Goal: Task Accomplishment & Management: Manage account settings

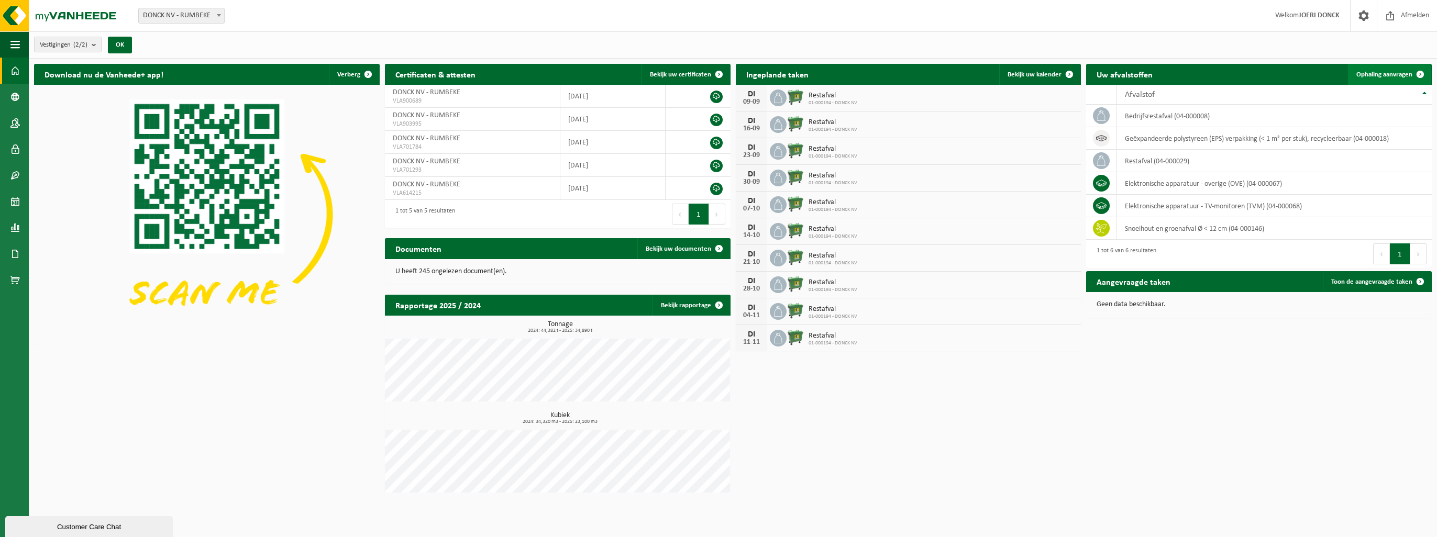
click at [1401, 73] on span "Ophaling aanvragen" at bounding box center [1384, 74] width 56 height 7
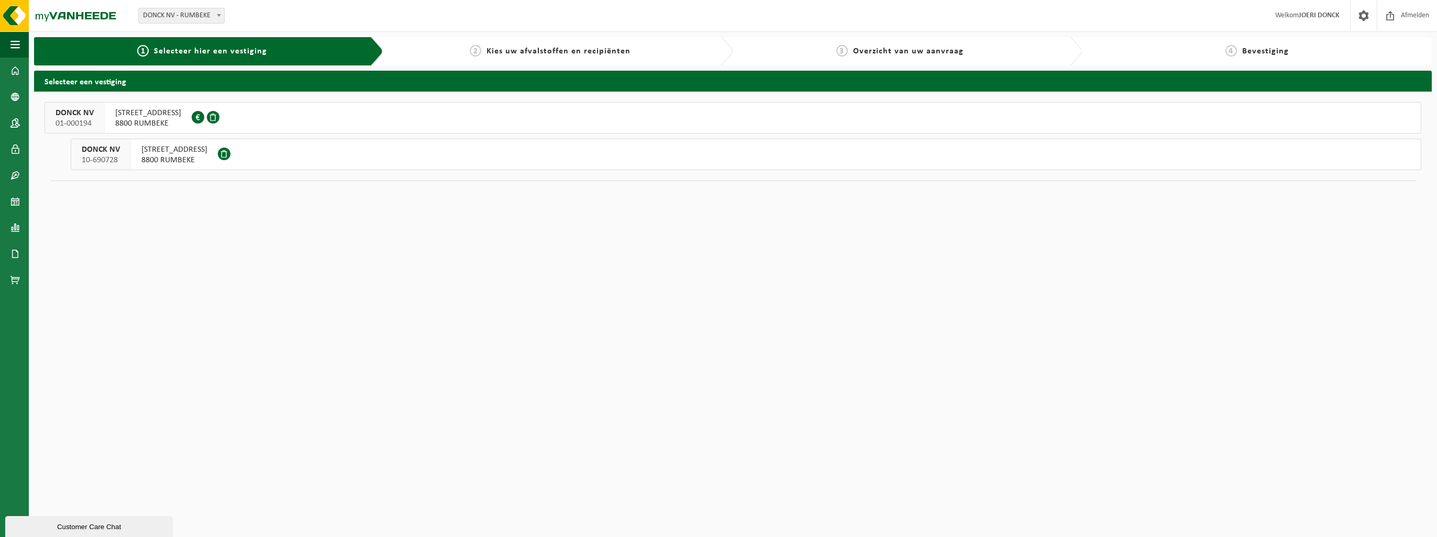
click at [162, 118] on span "8800 RUMBEKE" at bounding box center [148, 123] width 66 height 10
click at [159, 156] on span "8800 RUMBEKE" at bounding box center [174, 160] width 66 height 10
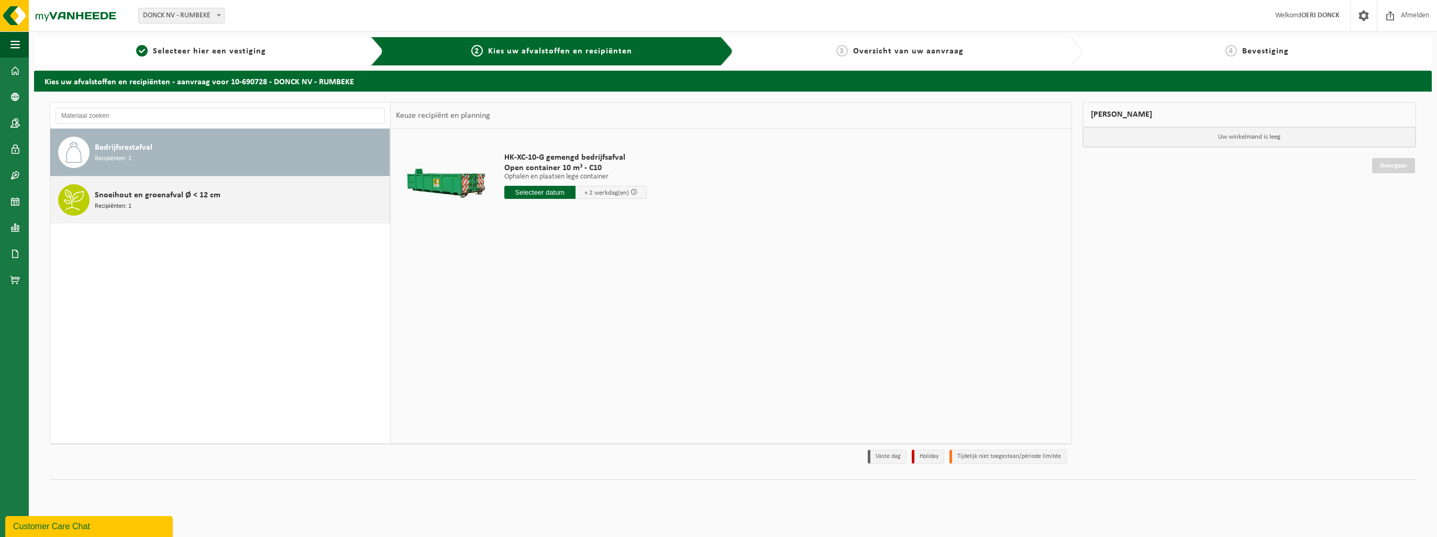
click at [152, 196] on span "Snoeihout en groenafval Ø < 12 cm" at bounding box center [158, 195] width 126 height 13
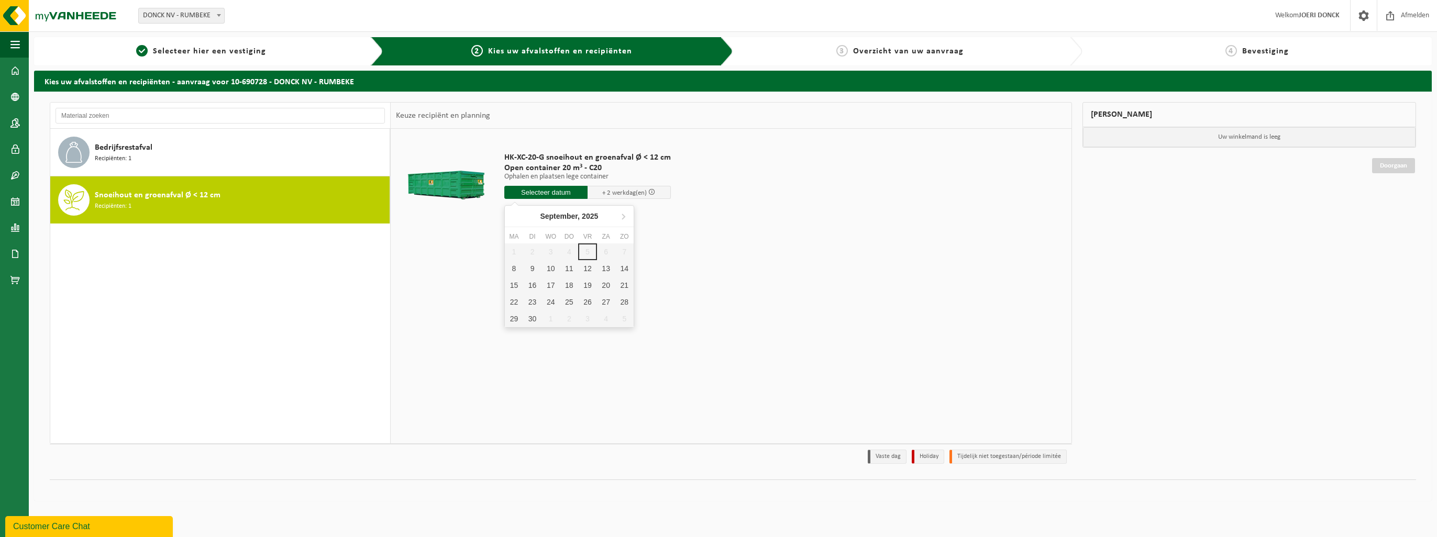
click at [553, 196] on input "text" at bounding box center [545, 192] width 83 height 13
click at [534, 267] on div "9" at bounding box center [532, 268] width 18 height 17
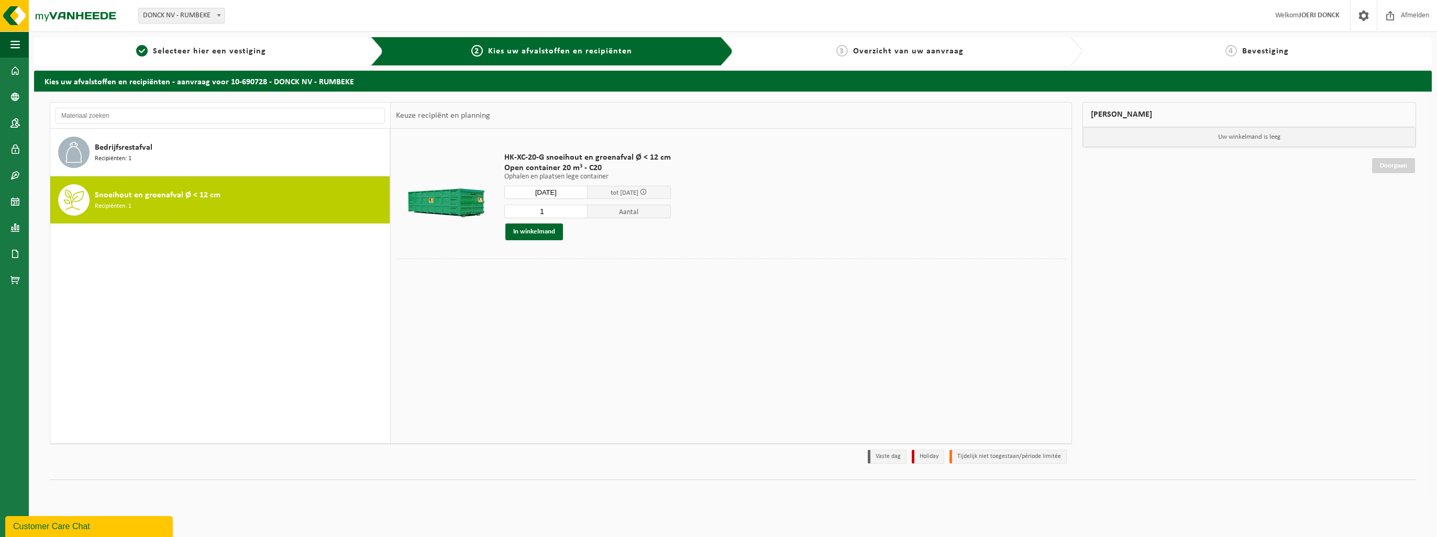
type input "Van 2025-09-09"
click at [546, 235] on button "In winkelmand" at bounding box center [534, 232] width 58 height 17
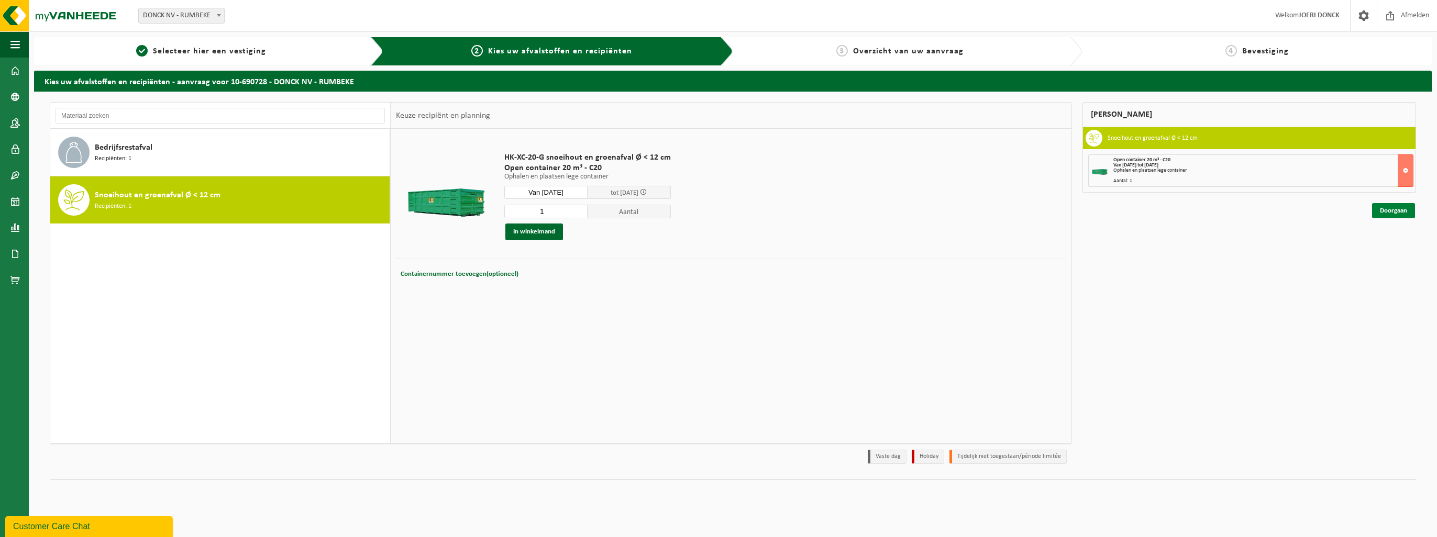
click at [1399, 213] on link "Doorgaan" at bounding box center [1393, 210] width 43 height 15
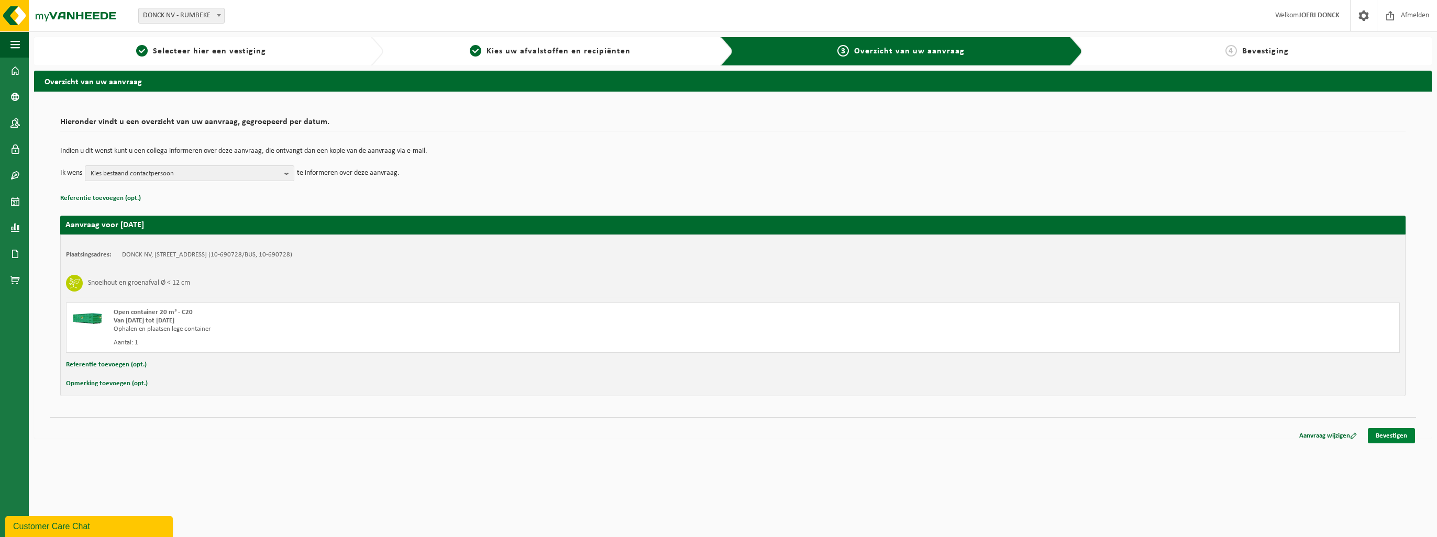
click at [1385, 435] on link "Bevestigen" at bounding box center [1391, 435] width 47 height 15
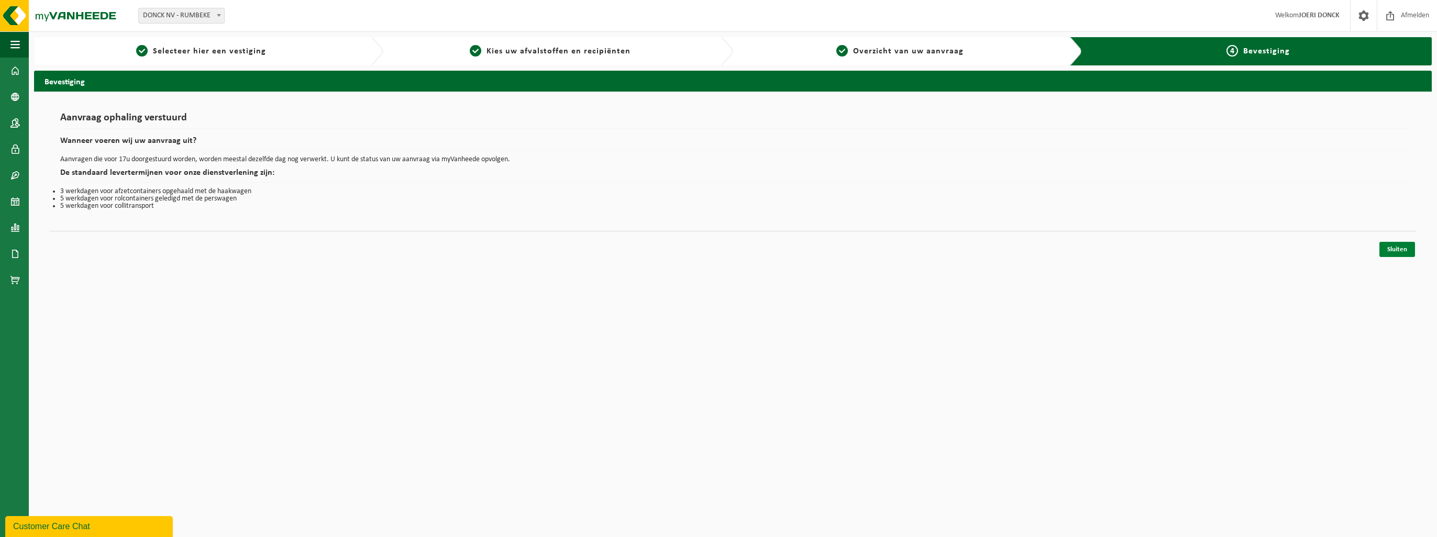
click at [1394, 246] on link "Sluiten" at bounding box center [1397, 249] width 36 height 15
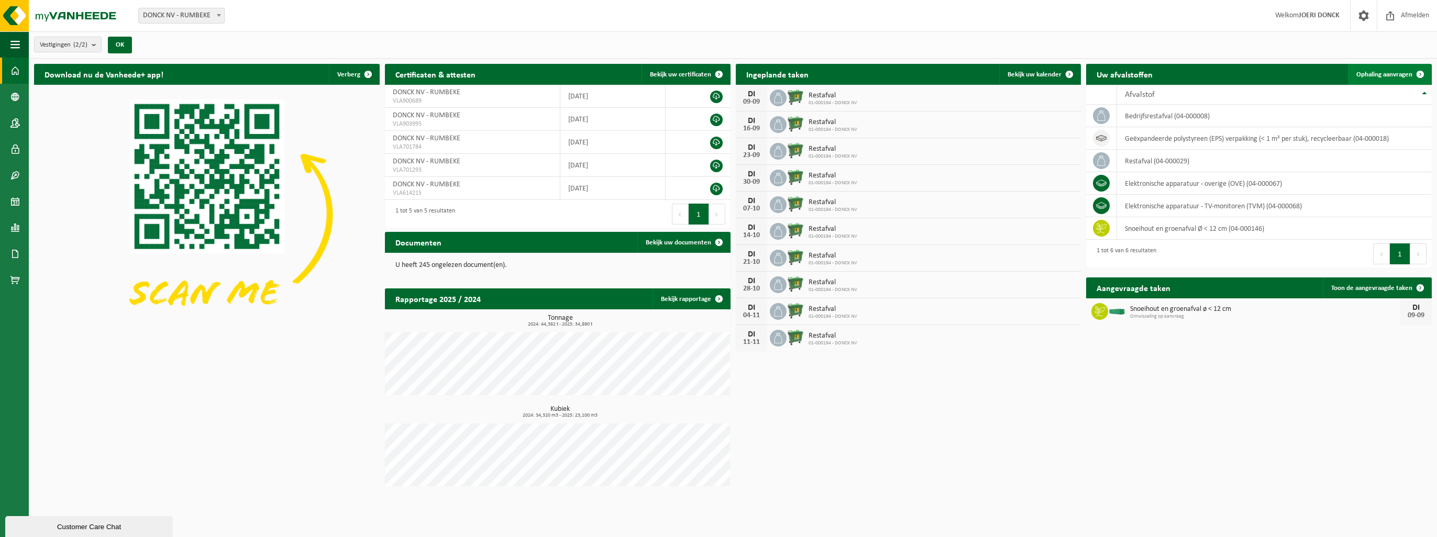
click at [1376, 75] on span "Ophaling aanvragen" at bounding box center [1384, 74] width 56 height 7
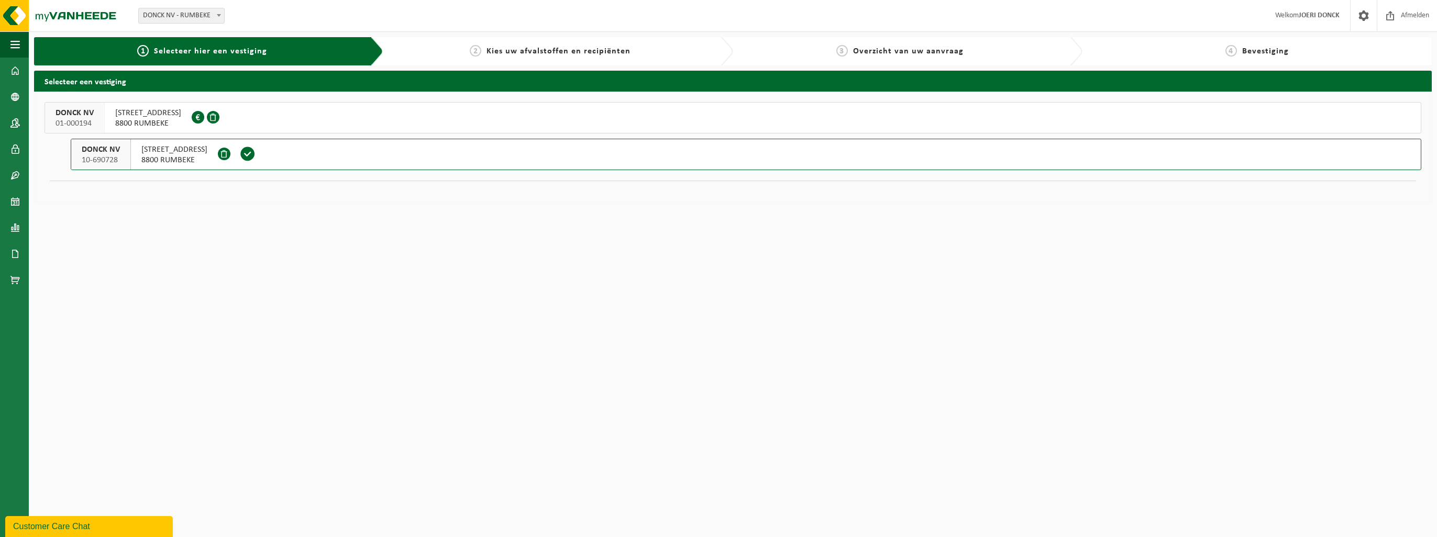
click at [245, 153] on span at bounding box center [248, 154] width 16 height 16
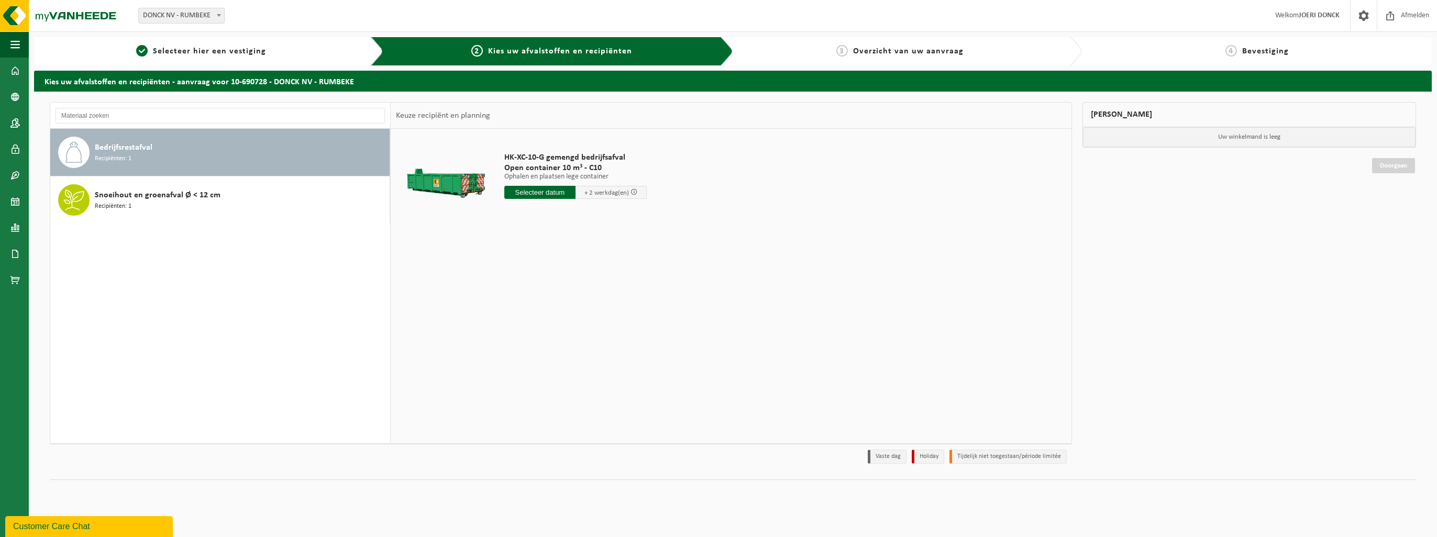
click at [168, 155] on div "Bedrijfsrestafval Recipiënten: 1" at bounding box center [241, 152] width 292 height 31
click at [549, 194] on input "text" at bounding box center [539, 192] width 71 height 13
click at [555, 269] on div "10" at bounding box center [550, 268] width 18 height 17
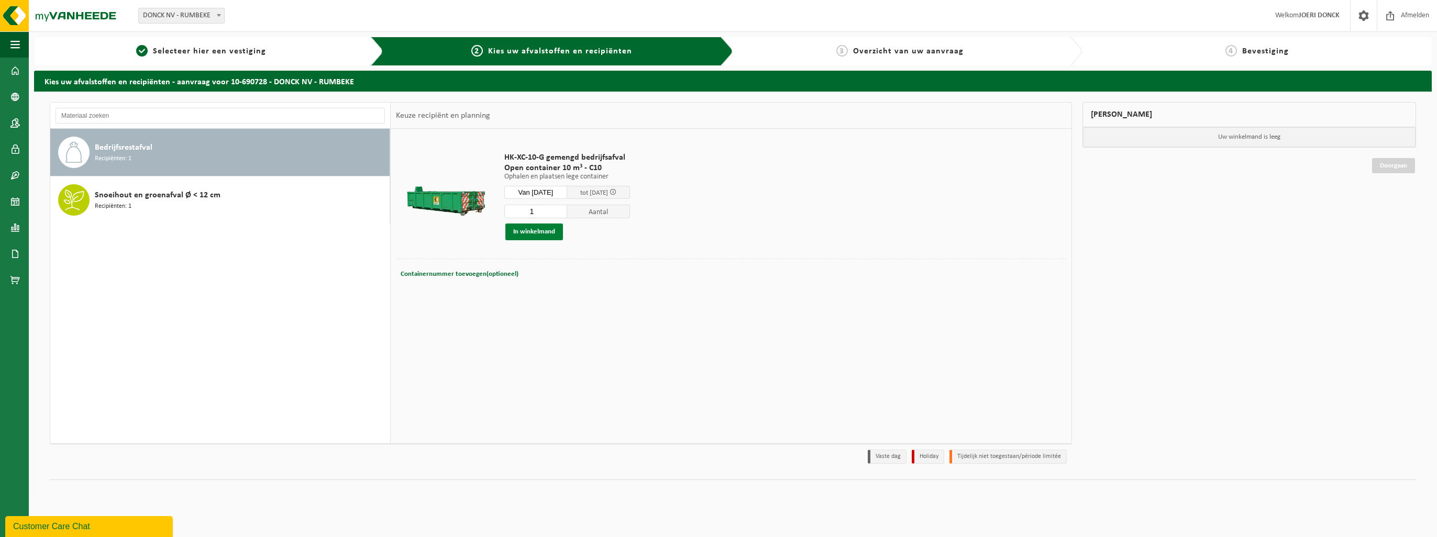
click at [546, 231] on button "In winkelmand" at bounding box center [534, 232] width 58 height 17
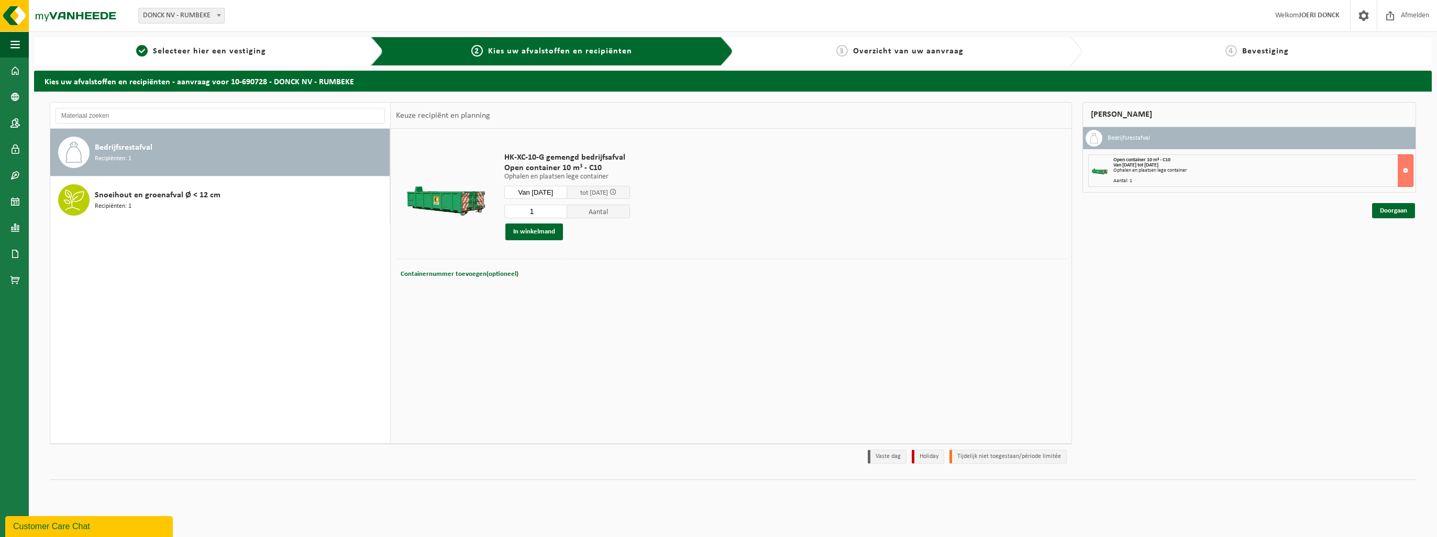
click at [561, 192] on input "Van 2025-09-10" at bounding box center [535, 192] width 63 height 13
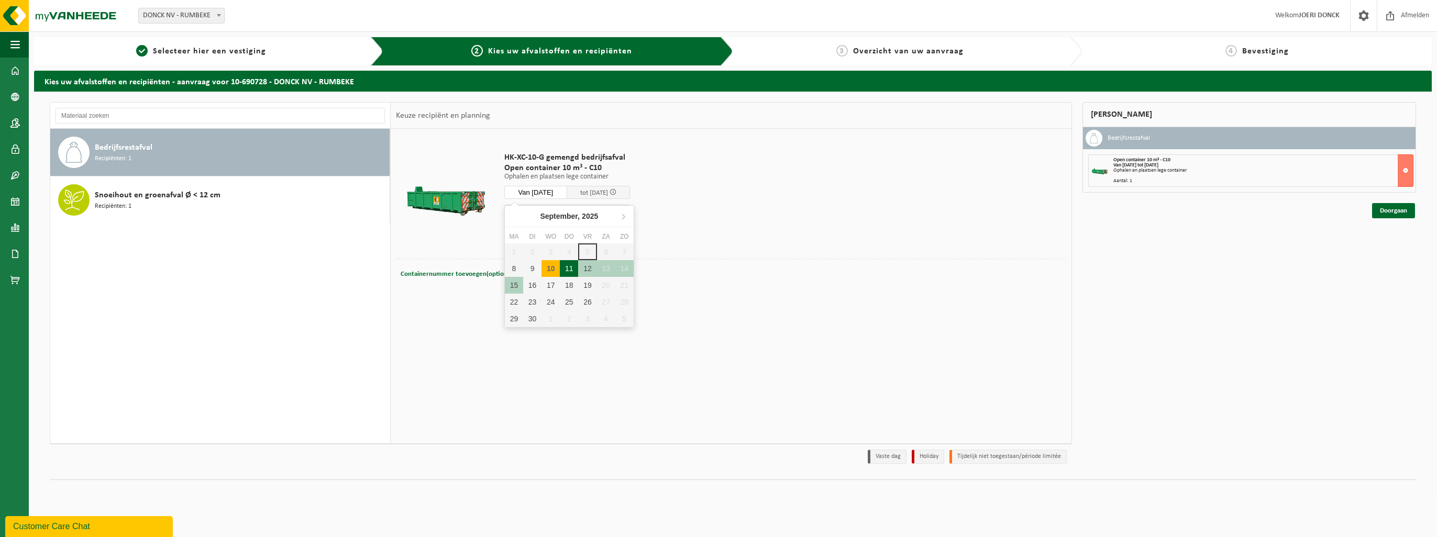
click at [568, 264] on div "11" at bounding box center [569, 268] width 18 height 17
type input "Van 2025-09-11"
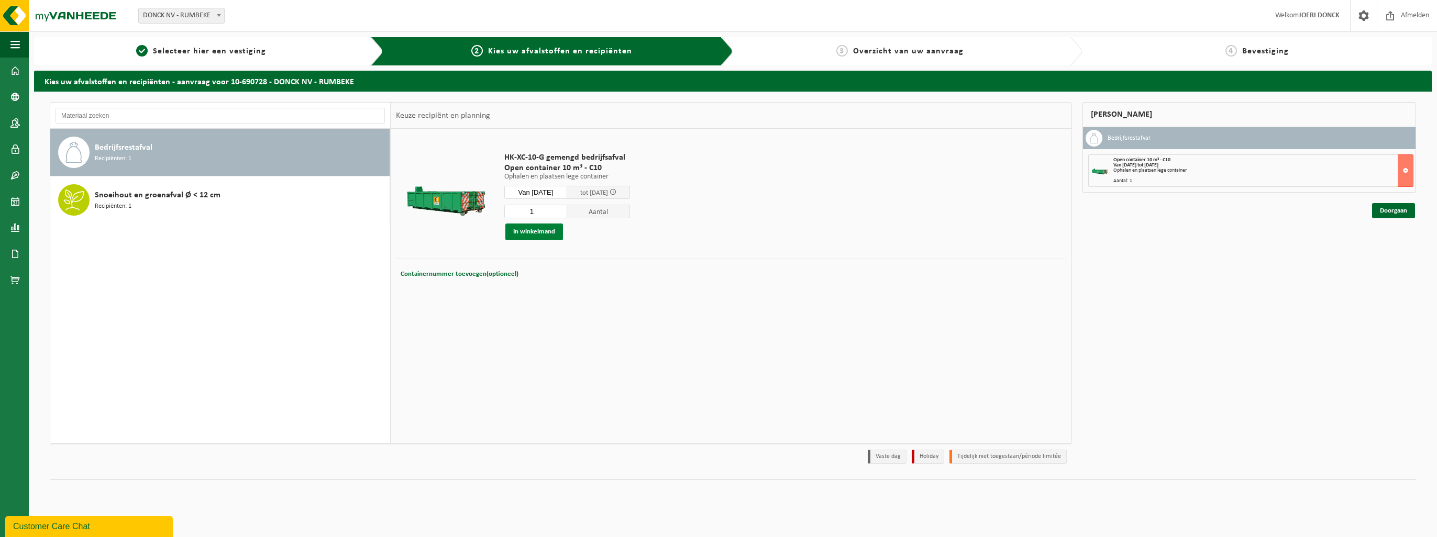
click at [545, 232] on button "In winkelmand" at bounding box center [534, 232] width 58 height 17
click at [1404, 171] on button at bounding box center [1406, 170] width 16 height 32
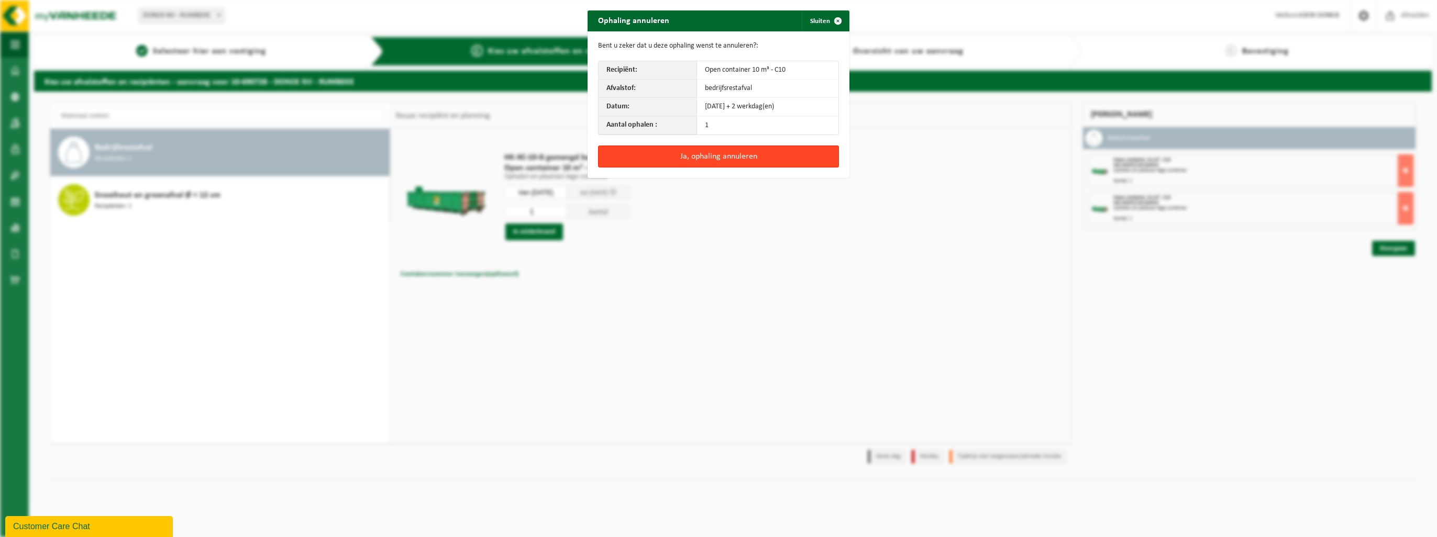
click at [752, 160] on button "Ja, ophaling annuleren" at bounding box center [718, 157] width 241 height 22
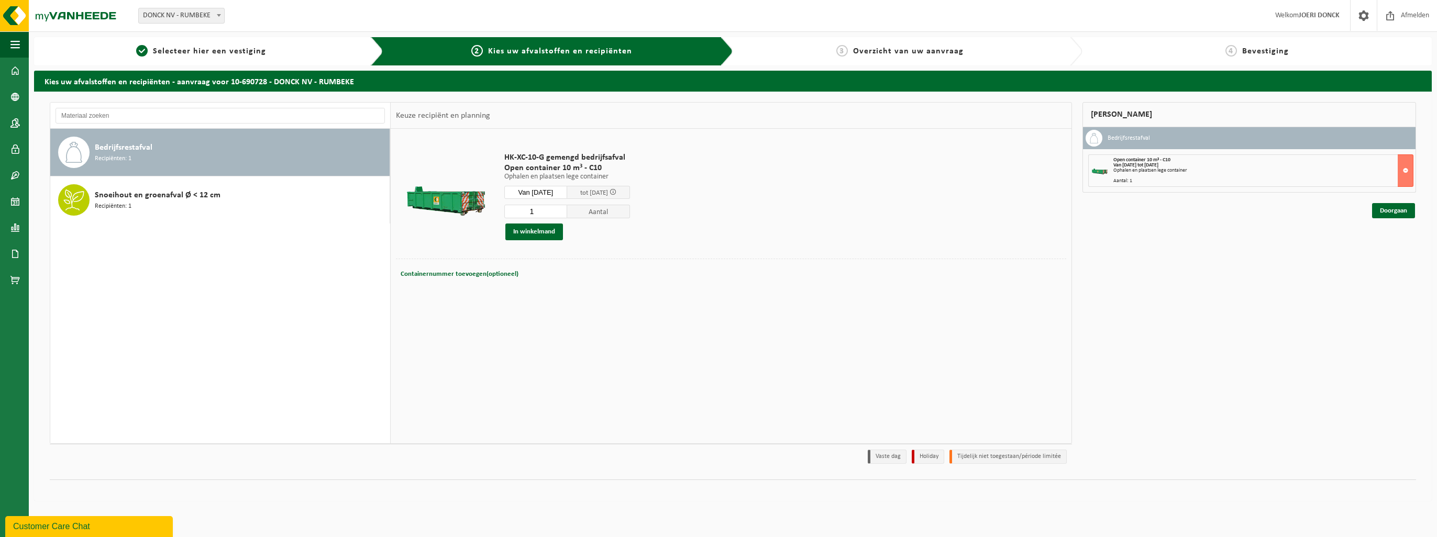
click at [1151, 168] on div "Ophalen en plaatsen lege container" at bounding box center [1263, 170] width 300 height 5
click at [1386, 207] on link "Doorgaan" at bounding box center [1393, 210] width 43 height 15
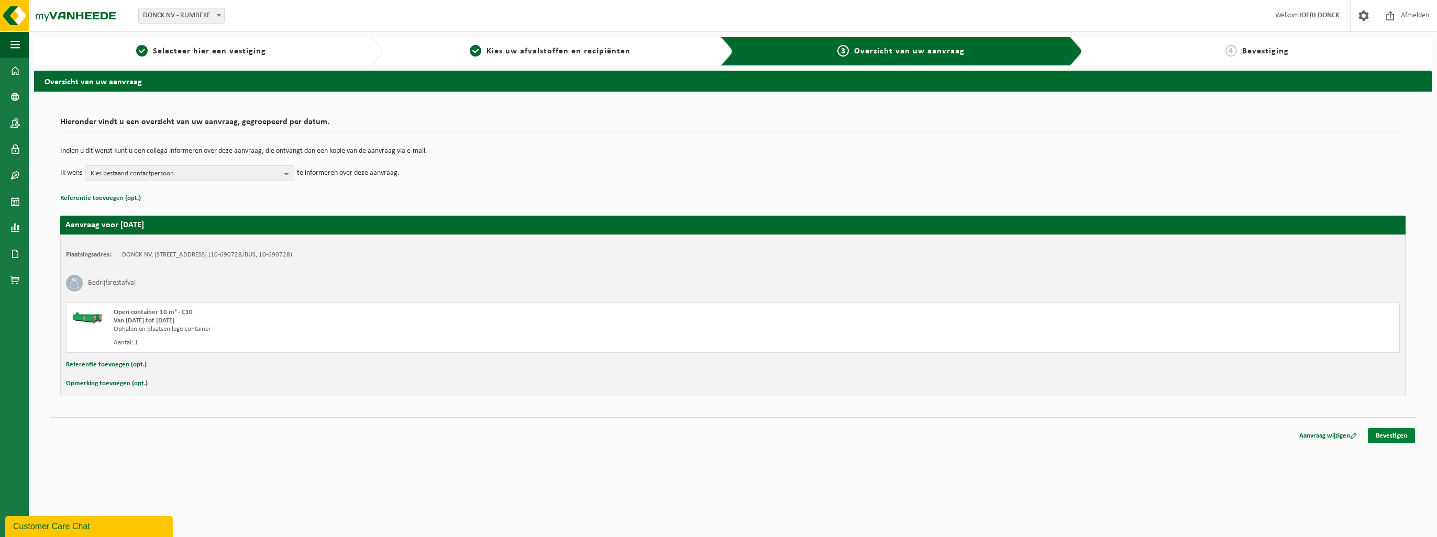
drag, startPoint x: 1398, startPoint y: 438, endPoint x: 1386, endPoint y: 442, distance: 13.2
click at [1399, 438] on link "Bevestigen" at bounding box center [1391, 435] width 47 height 15
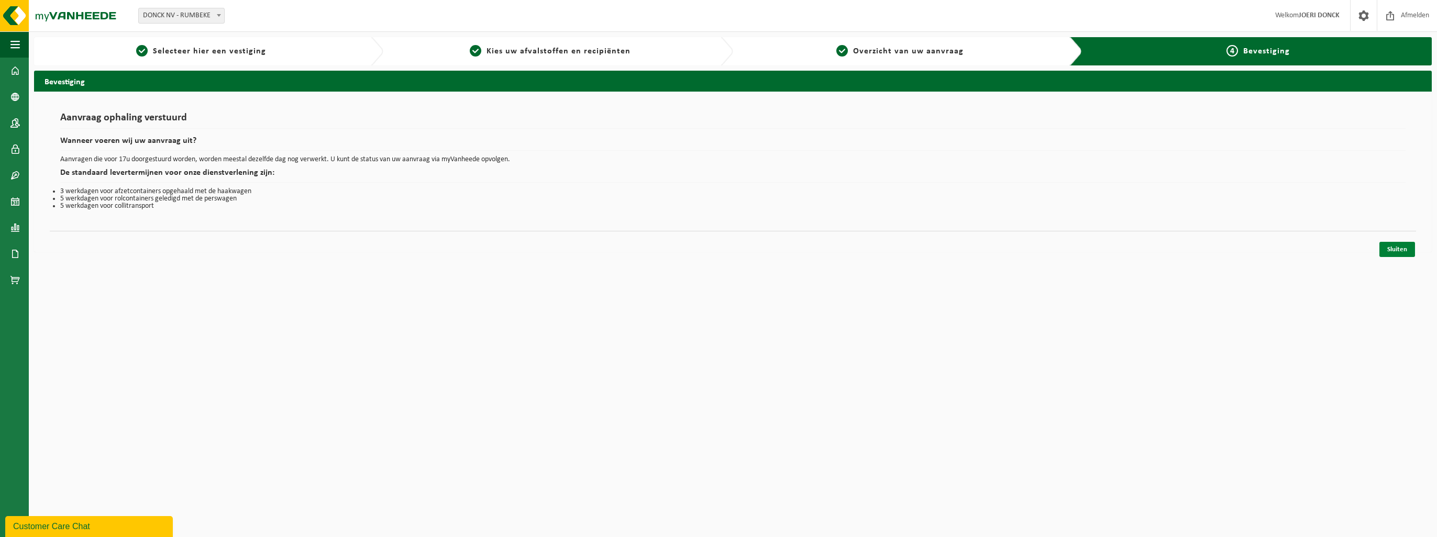
click at [1387, 245] on link "Sluiten" at bounding box center [1397, 249] width 36 height 15
